Goal: Transaction & Acquisition: Purchase product/service

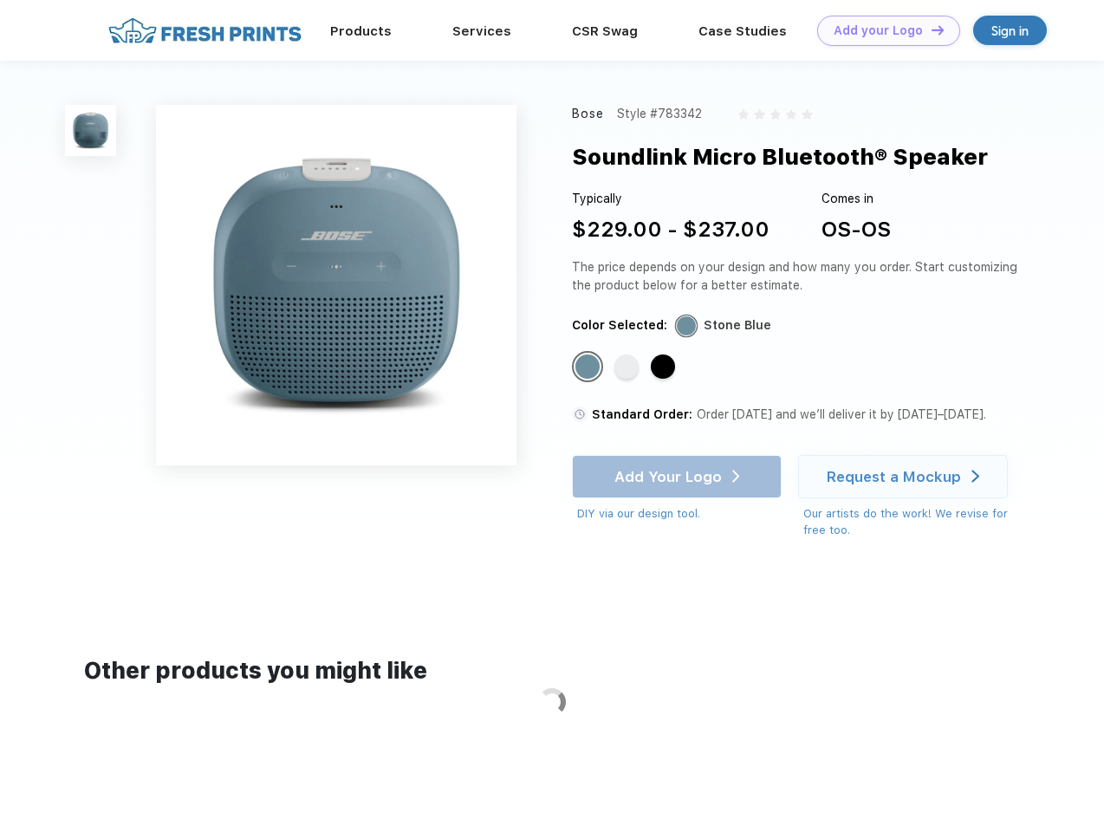
click at [882, 30] on link "Add your Logo Design Tool" at bounding box center [888, 31] width 143 height 30
click at [0, 0] on div "Design Tool" at bounding box center [0, 0] width 0 height 0
click at [930, 29] on link "Add your Logo Design Tool" at bounding box center [888, 31] width 143 height 30
click at [91, 130] on img at bounding box center [90, 130] width 51 height 51
click at [589, 367] on div "Standard Color" at bounding box center [587, 366] width 24 height 24
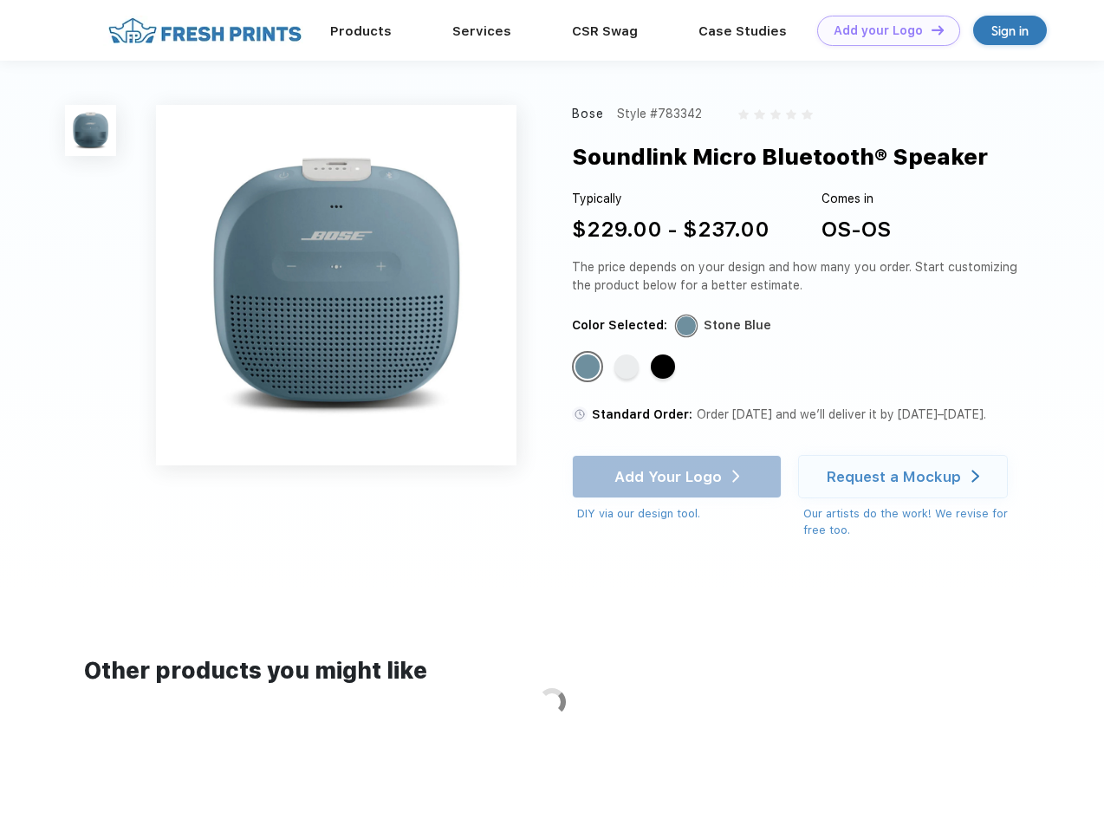
click at [628, 367] on div "Standard Color" at bounding box center [626, 366] width 24 height 24
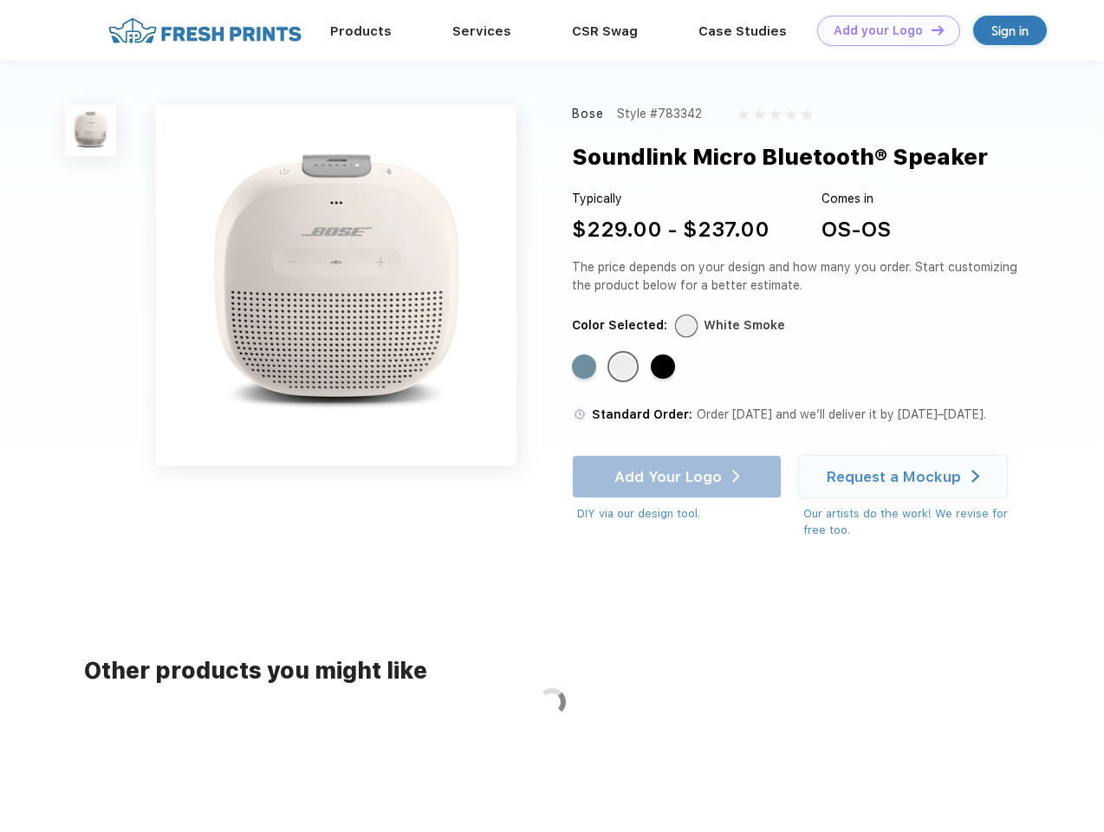
click at [665, 367] on div "Standard Color" at bounding box center [663, 366] width 24 height 24
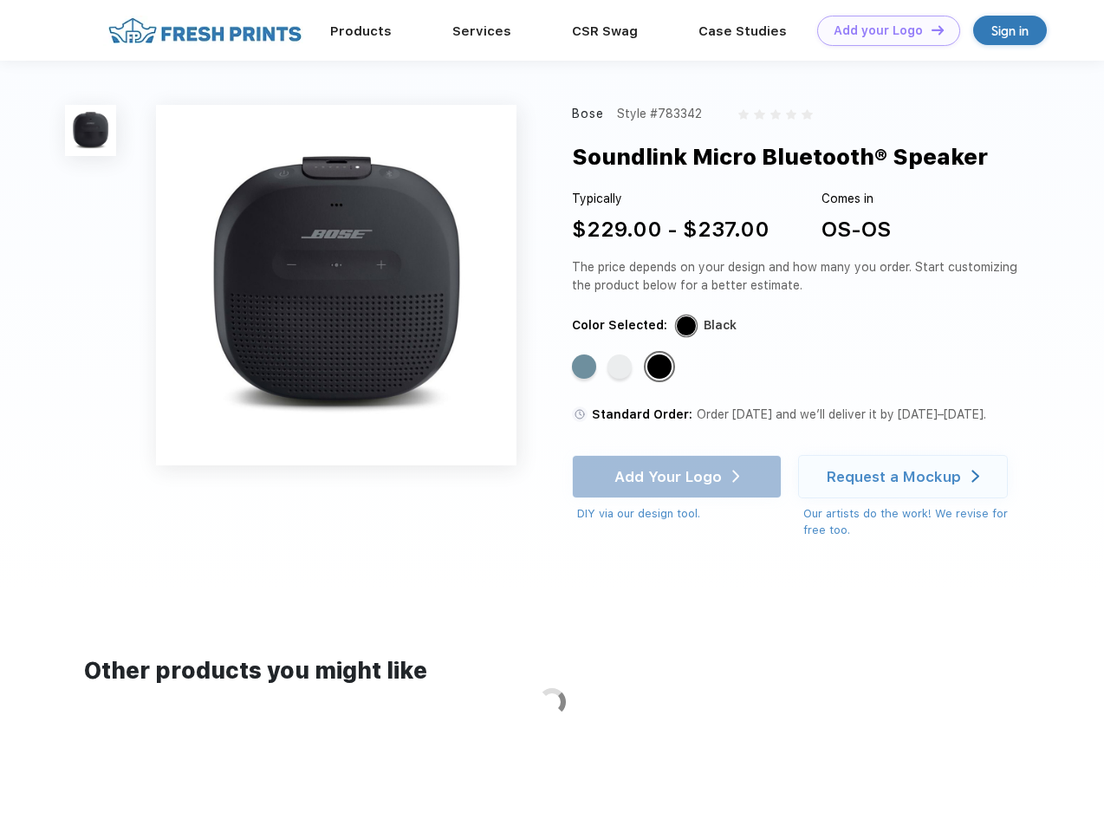
click at [678, 477] on div "Add Your Logo DIY via our design tool. Ah shoot! This product isn't up in our d…" at bounding box center [677, 489] width 210 height 68
click at [906, 477] on div "Request a Mockup" at bounding box center [894, 476] width 134 height 17
